Goal: Use online tool/utility: Utilize a website feature to perform a specific function

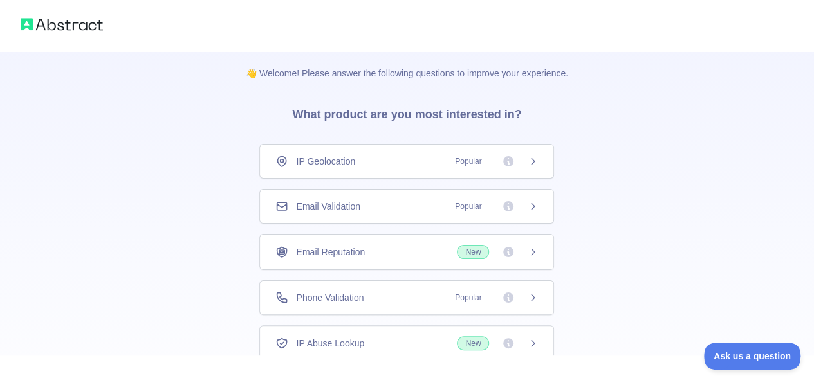
scroll to position [5, 0]
click at [394, 206] on div "Email Validation Popular" at bounding box center [406, 207] width 262 height 13
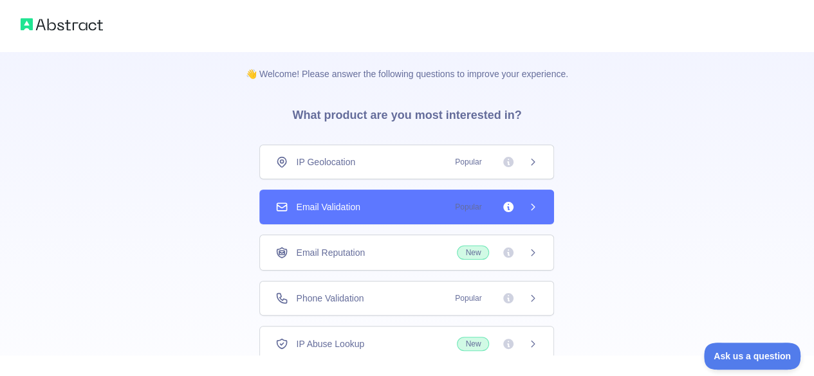
scroll to position [93, 0]
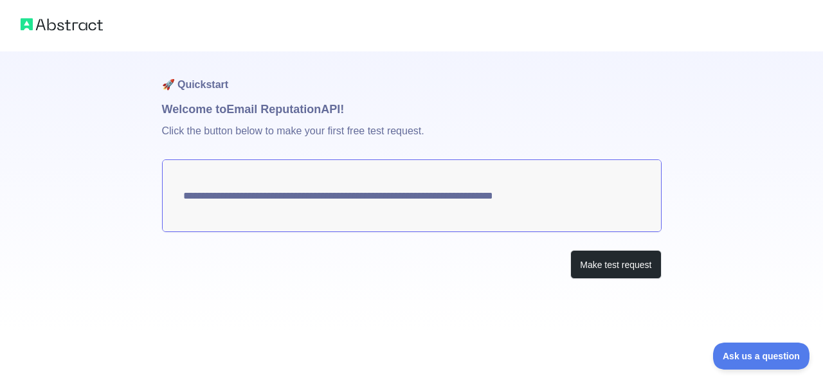
click at [500, 197] on textarea "**********" at bounding box center [412, 196] width 500 height 73
click at [609, 262] on button "Make test request" at bounding box center [616, 264] width 91 height 29
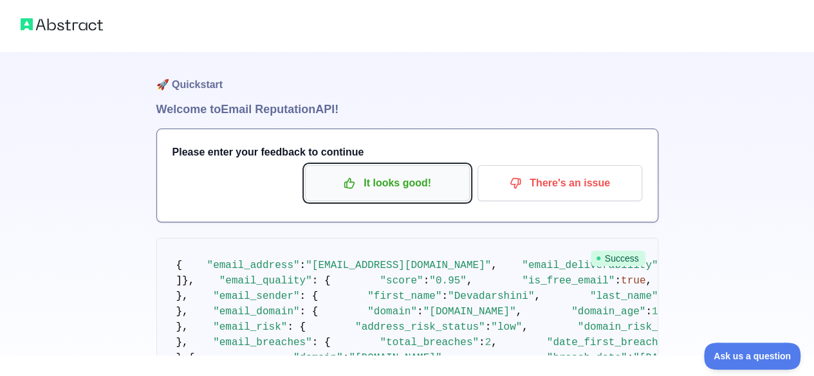
click at [394, 185] on p "It looks good!" at bounding box center [387, 183] width 145 height 22
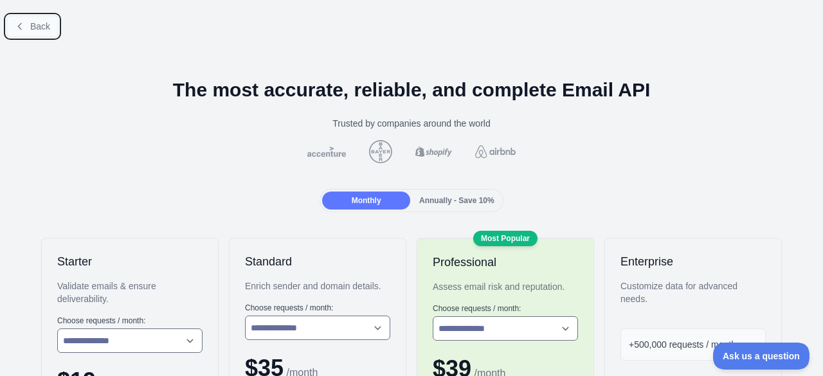
click at [36, 21] on span "Back" at bounding box center [40, 26] width 20 height 10
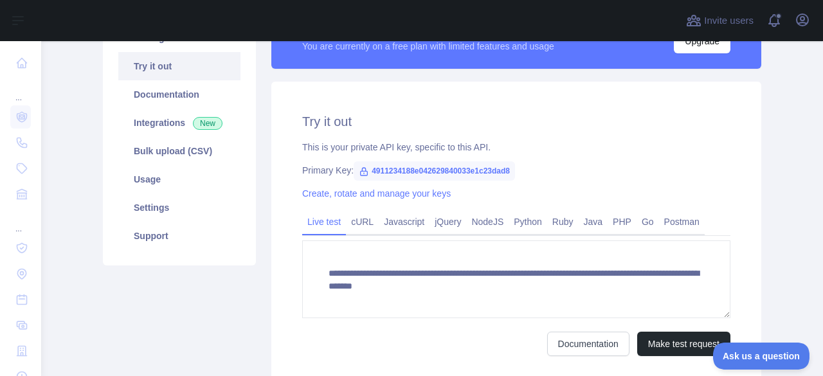
scroll to position [131, 0]
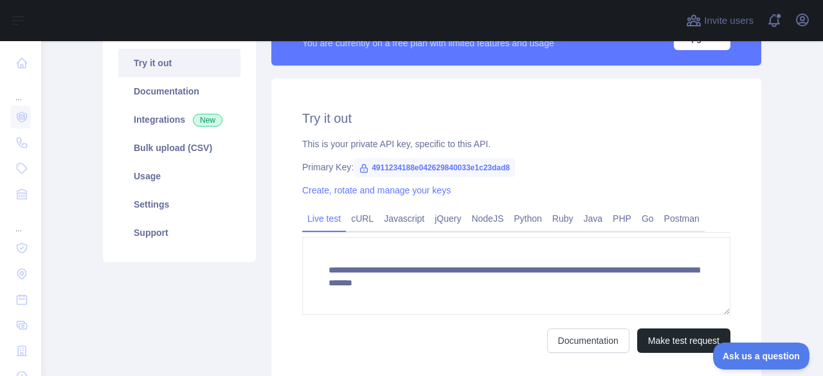
click at [370, 161] on span "4911234188e042629840033e1c23dad8" at bounding box center [434, 167] width 161 height 19
copy span "4911234188e042629840033e1c23dad8"
